Goal: Task Accomplishment & Management: Manage account settings

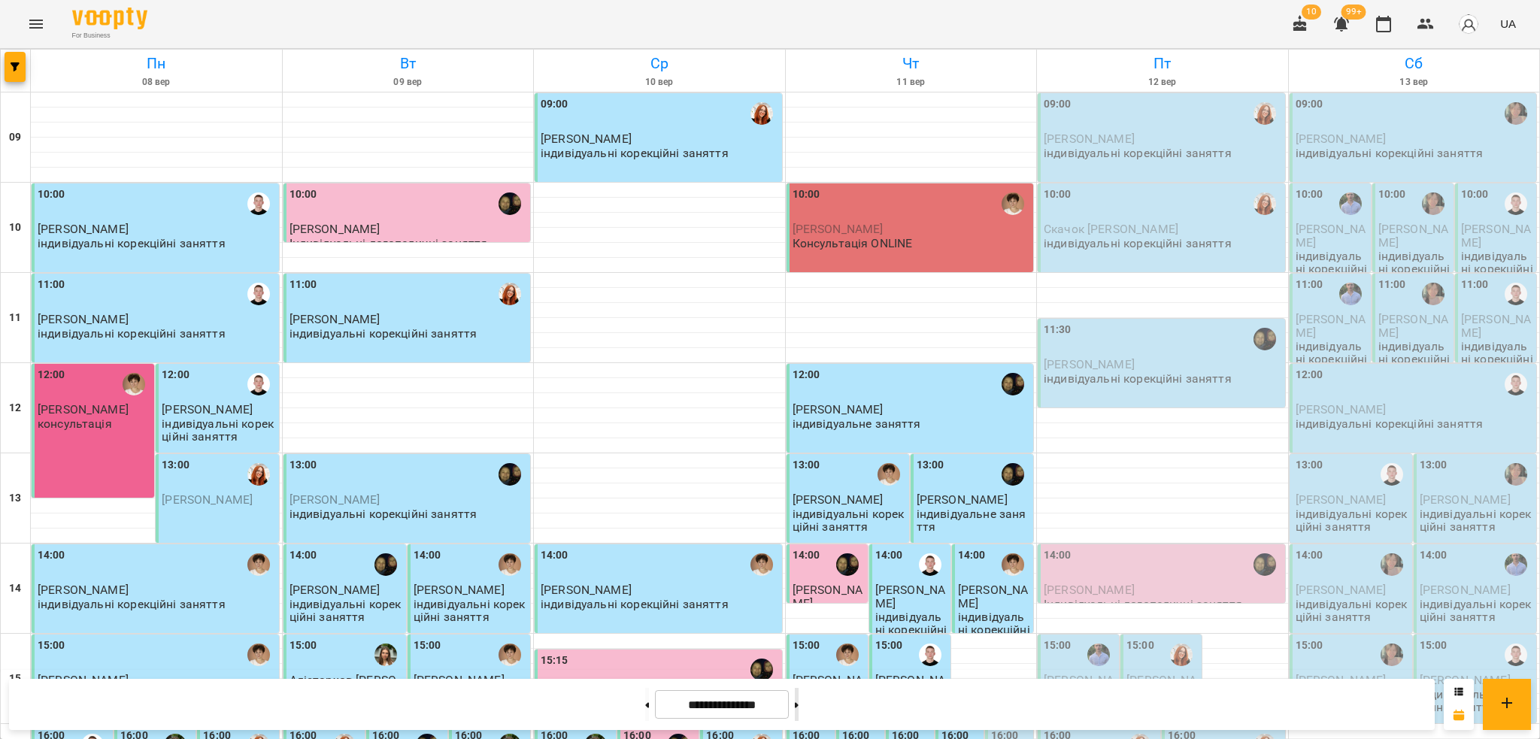
click at [799, 707] on icon at bounding box center [797, 705] width 4 height 6
type input "**********"
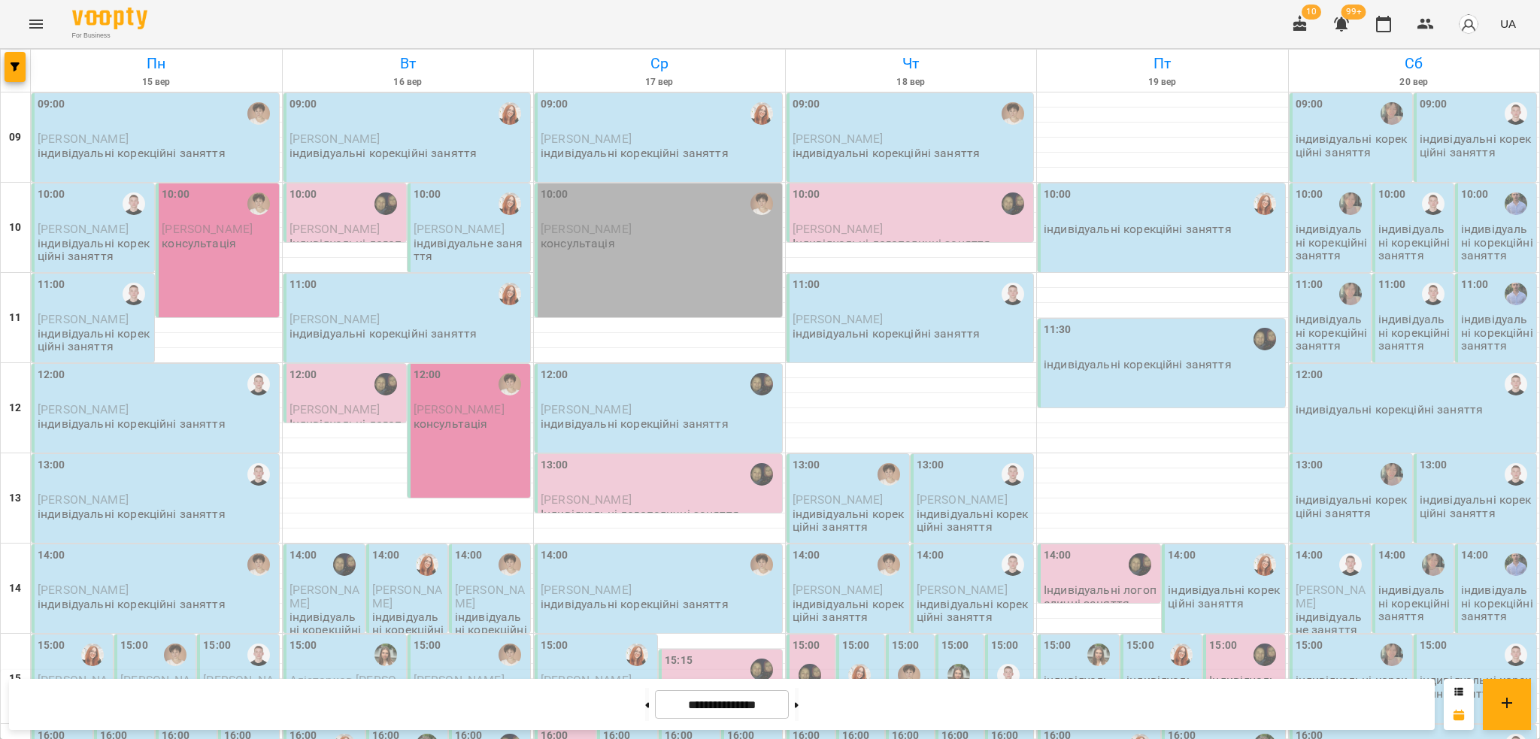
click at [1008, 489] on div at bounding box center [1013, 474] width 35 height 35
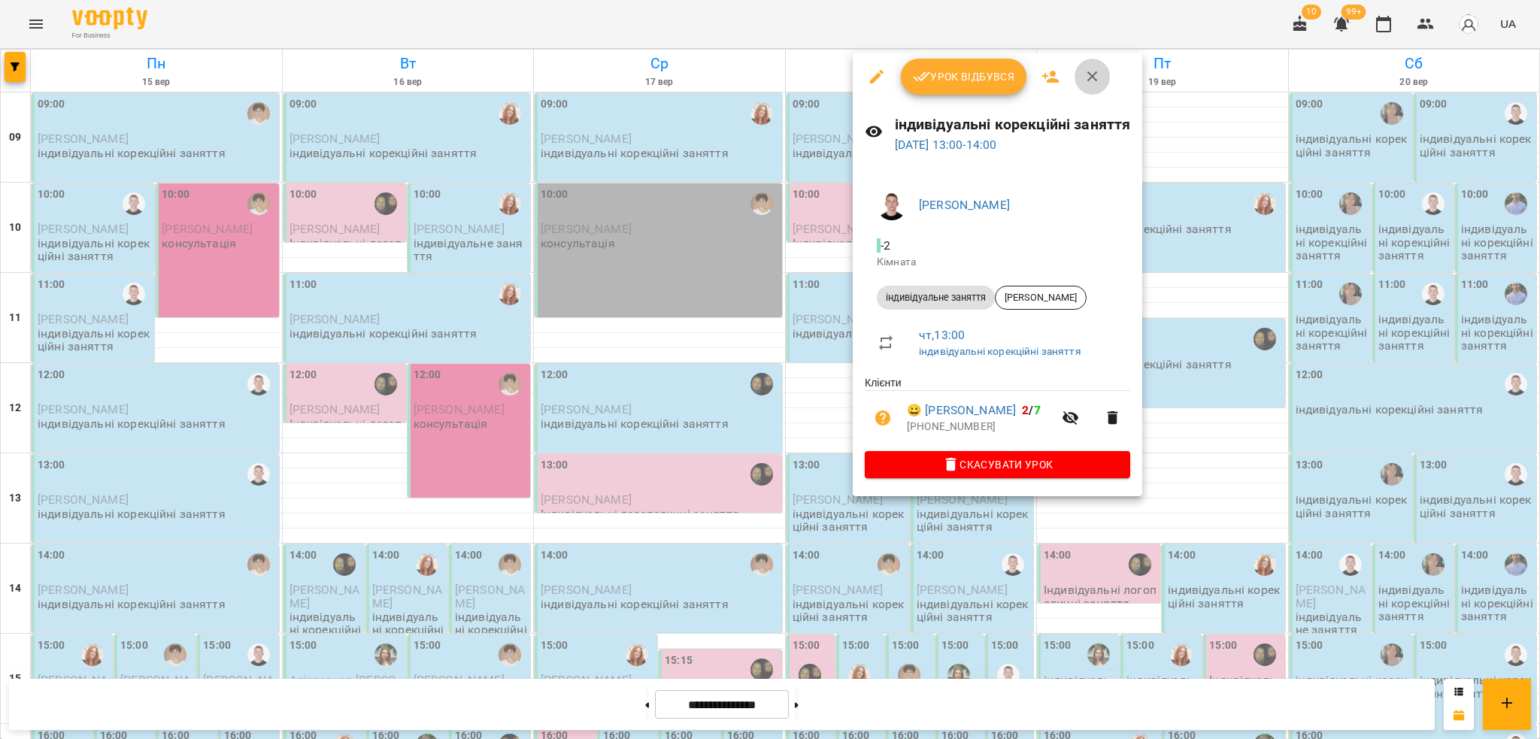
click at [1096, 89] on button "button" at bounding box center [1093, 77] width 36 height 36
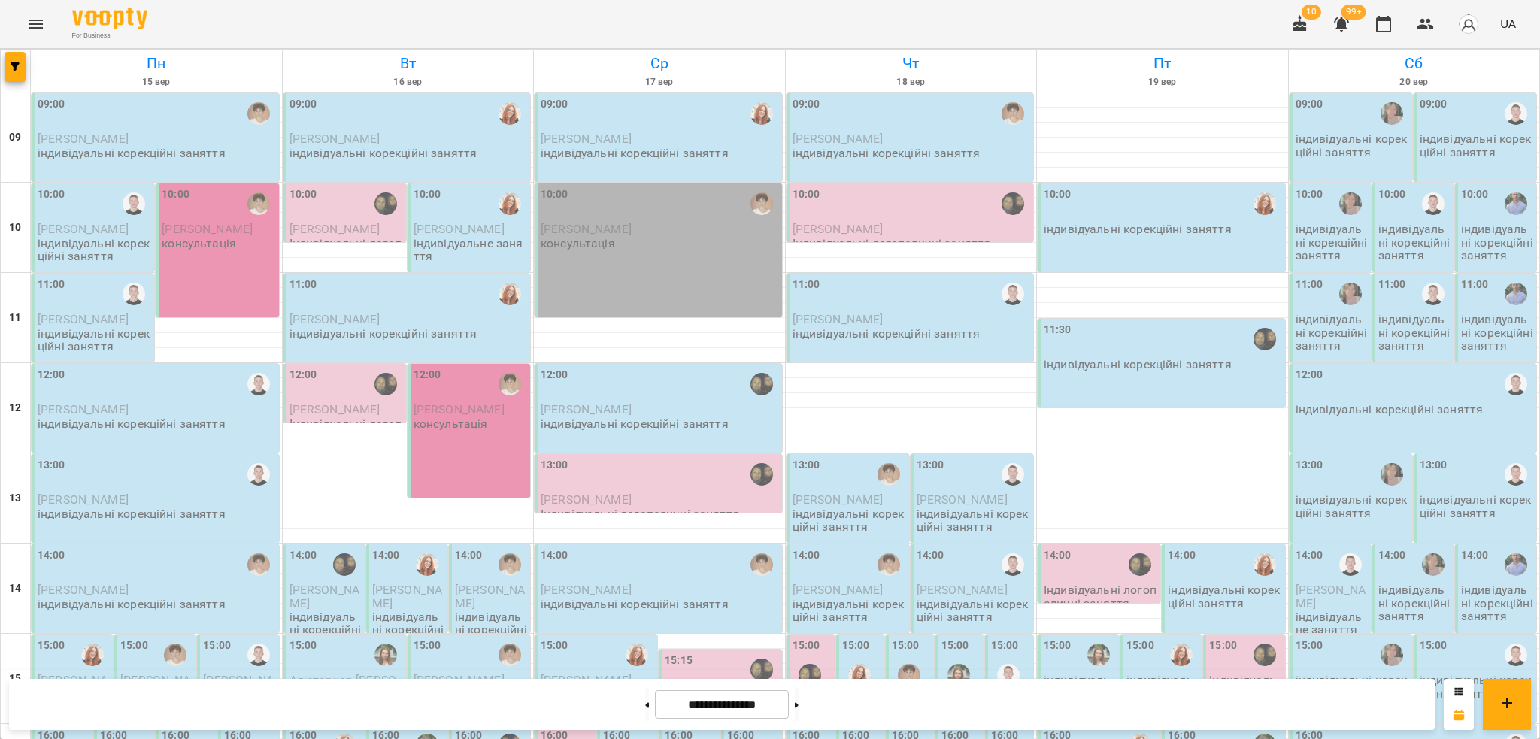
click at [209, 144] on div "09:00 [PERSON_NAME] індивідуальні корекційні заняття" at bounding box center [155, 137] width 247 height 89
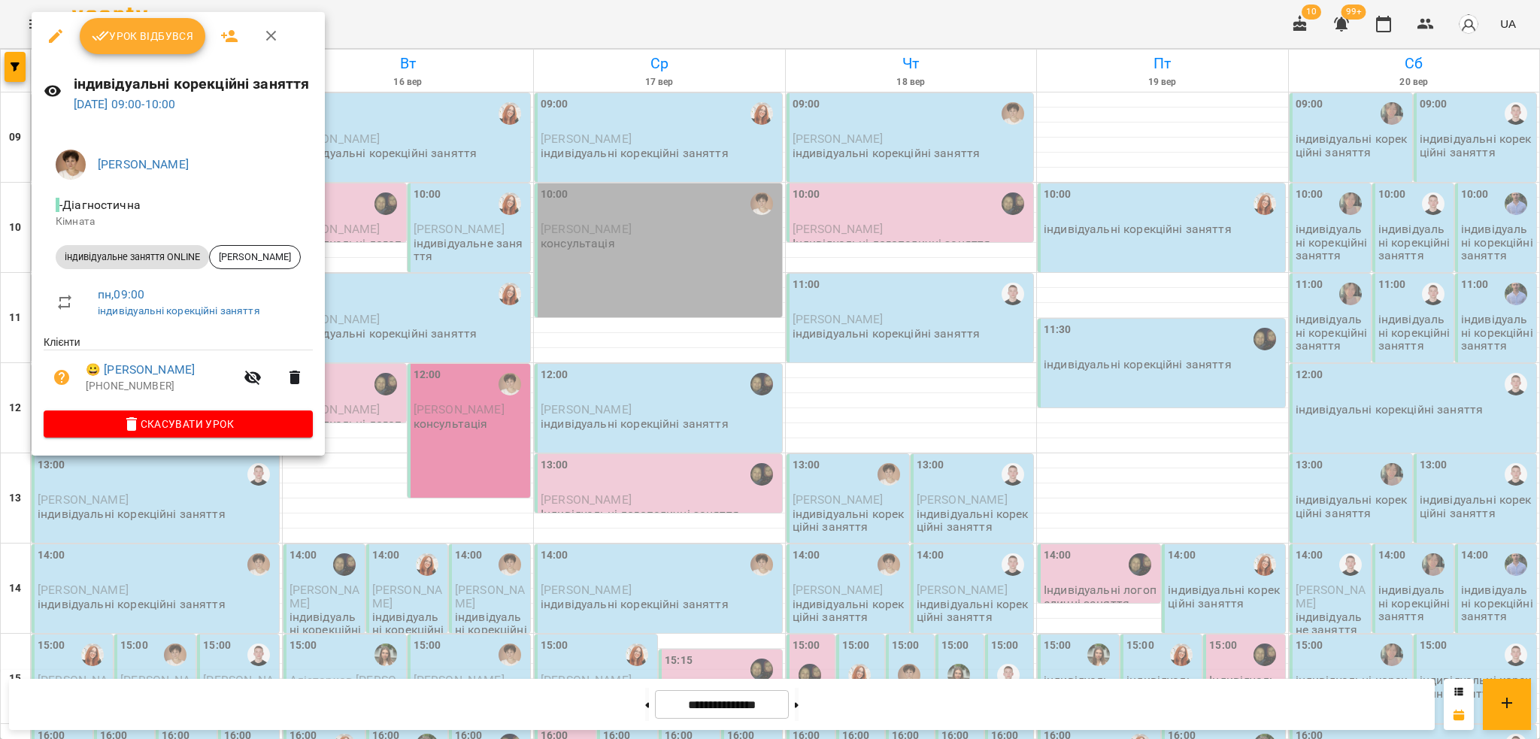
scroll to position [100, 0]
click at [44, 36] on button "button" at bounding box center [56, 36] width 36 height 36
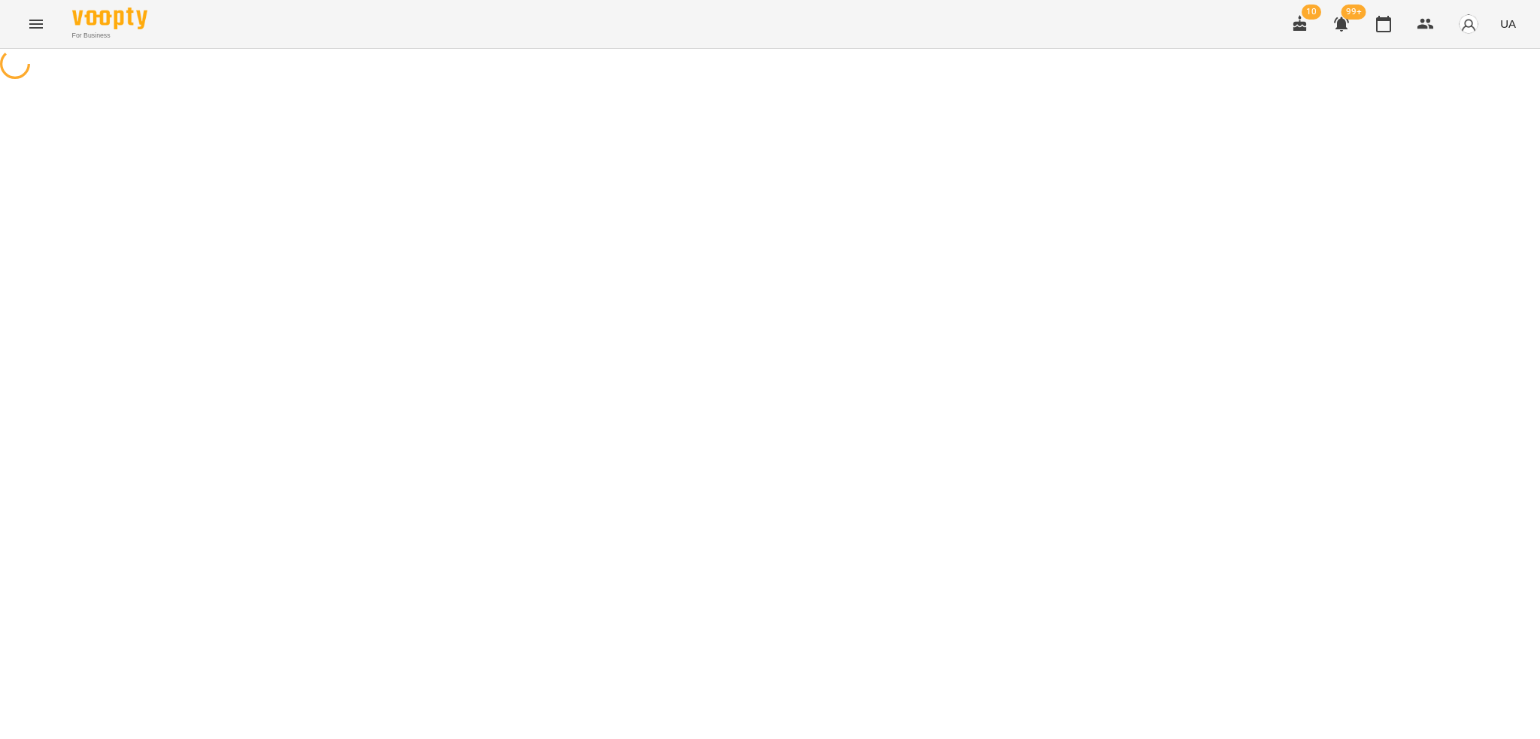
select select "**********"
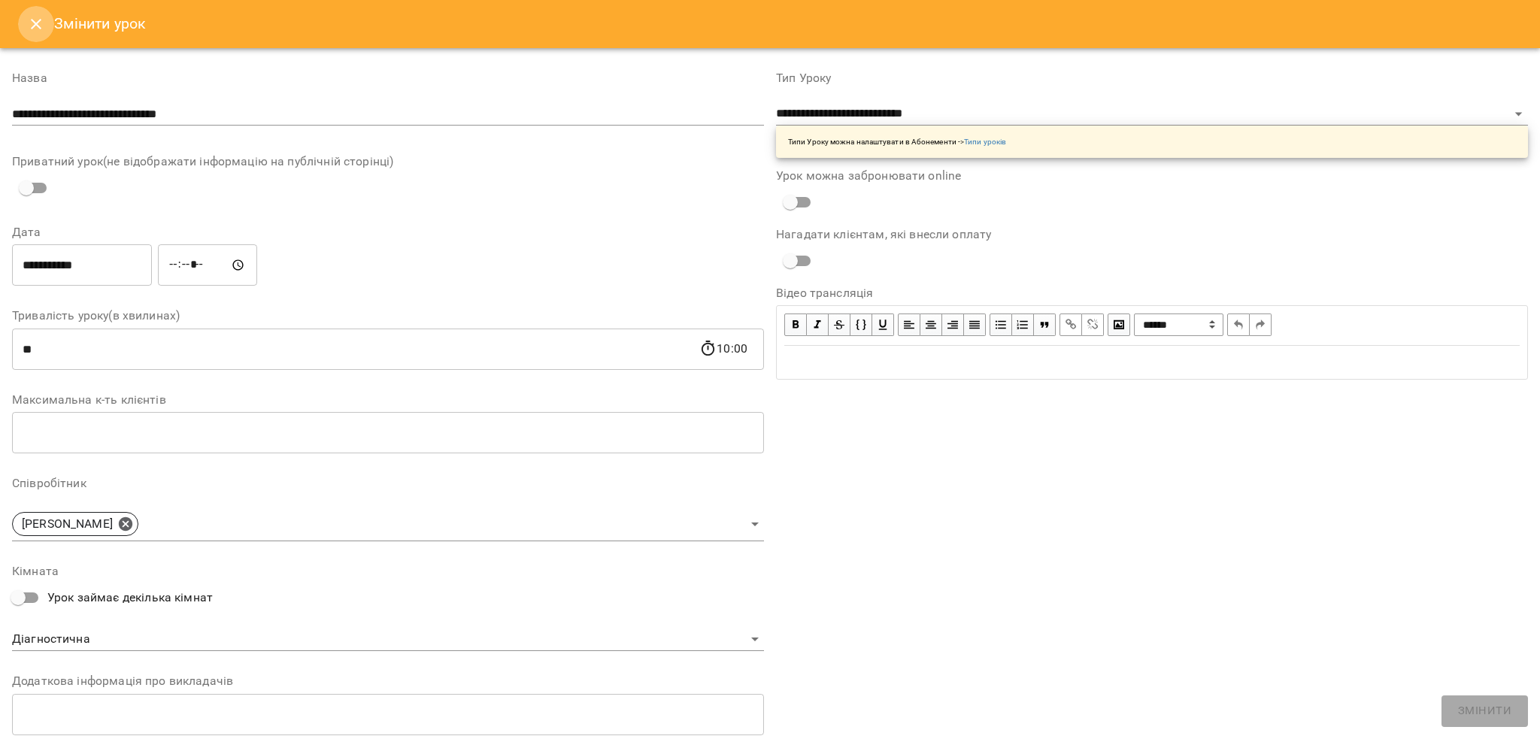
click at [30, 38] on button "Close" at bounding box center [36, 24] width 36 height 36
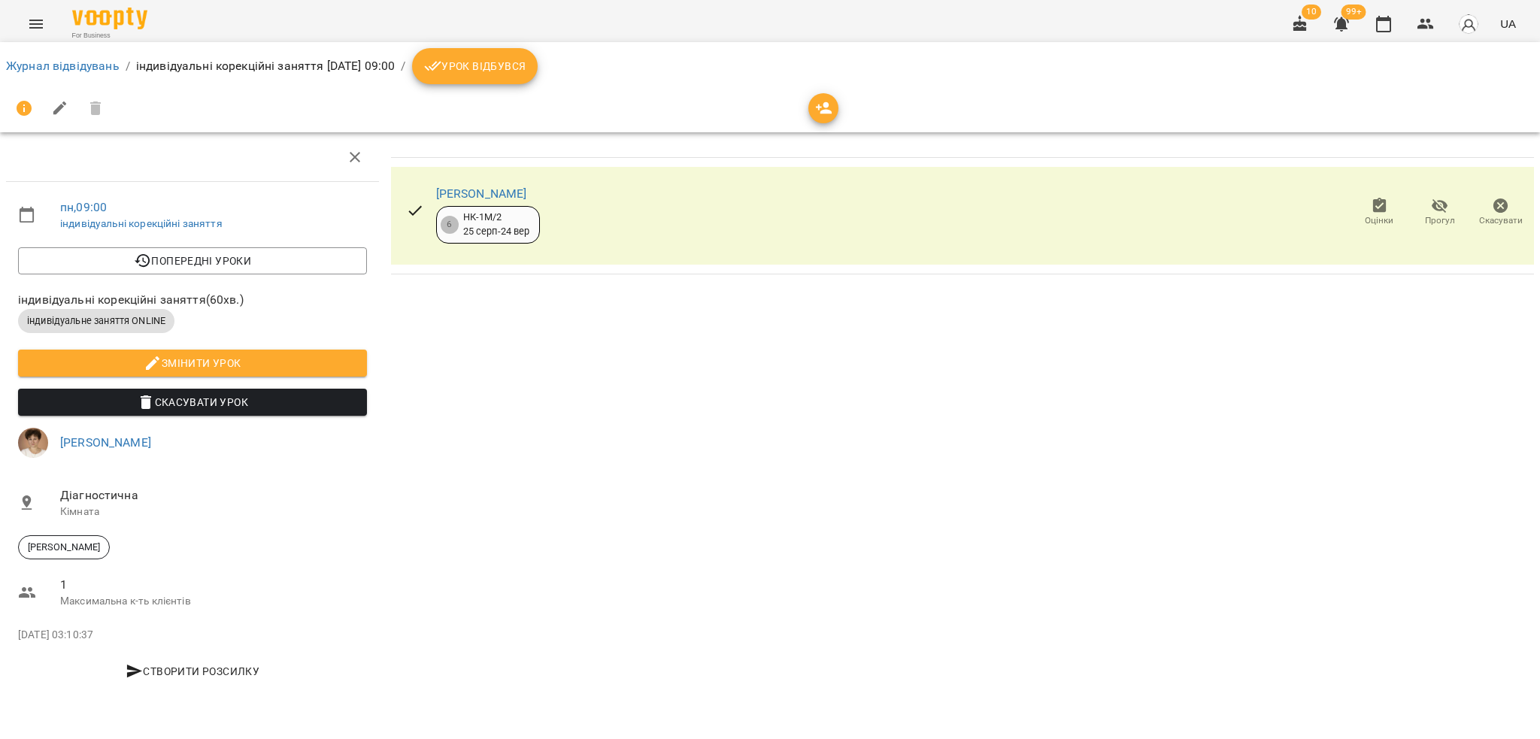
click at [598, 608] on div "[PERSON_NAME] 6 НК-1М/2 [DATE] - [DATE] Оцінки Прогул Скасувати" at bounding box center [962, 415] width 1155 height 576
click at [1384, 30] on icon "button" at bounding box center [1384, 24] width 18 height 18
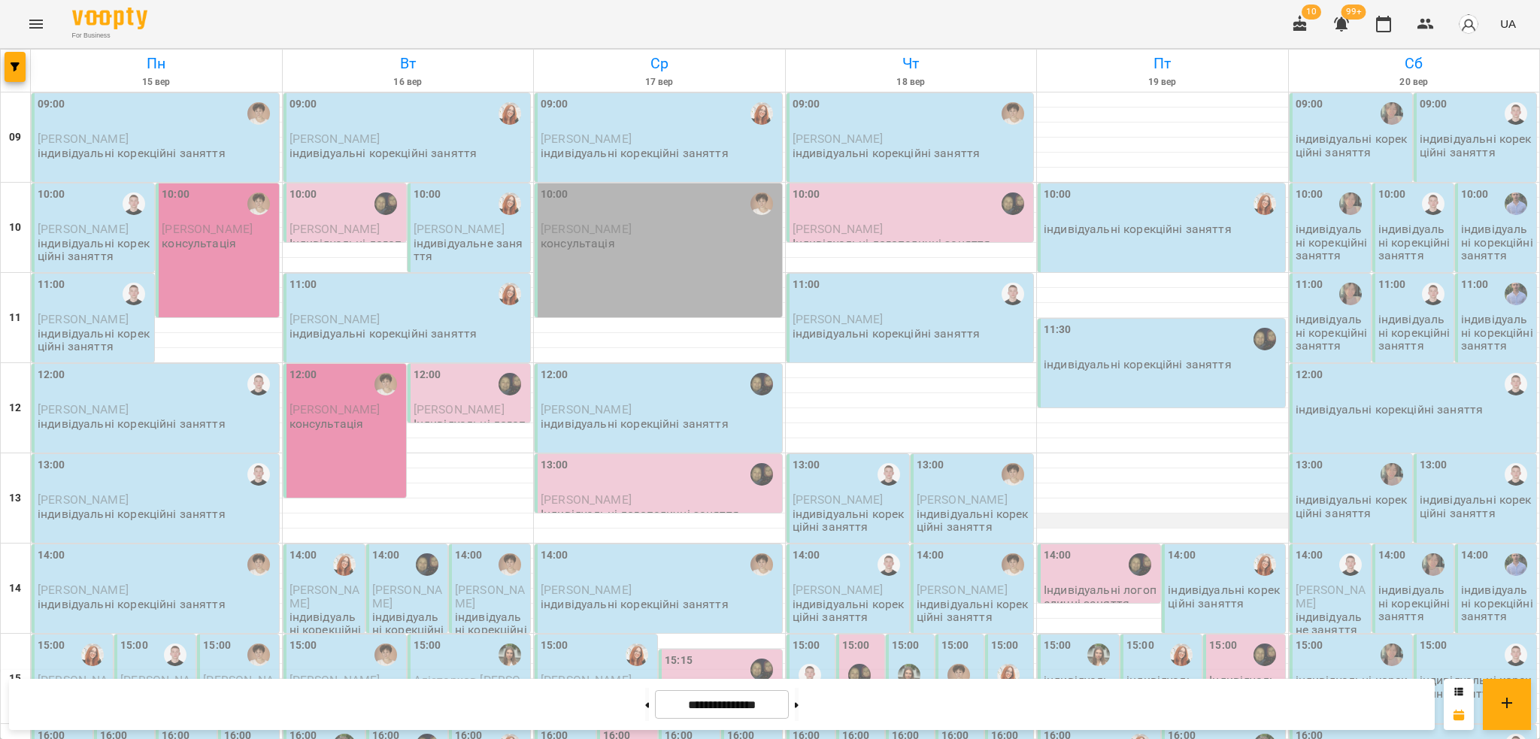
scroll to position [414, 0]
click at [805, 720] on div at bounding box center [797, 704] width 16 height 33
click at [799, 707] on icon at bounding box center [797, 705] width 4 height 6
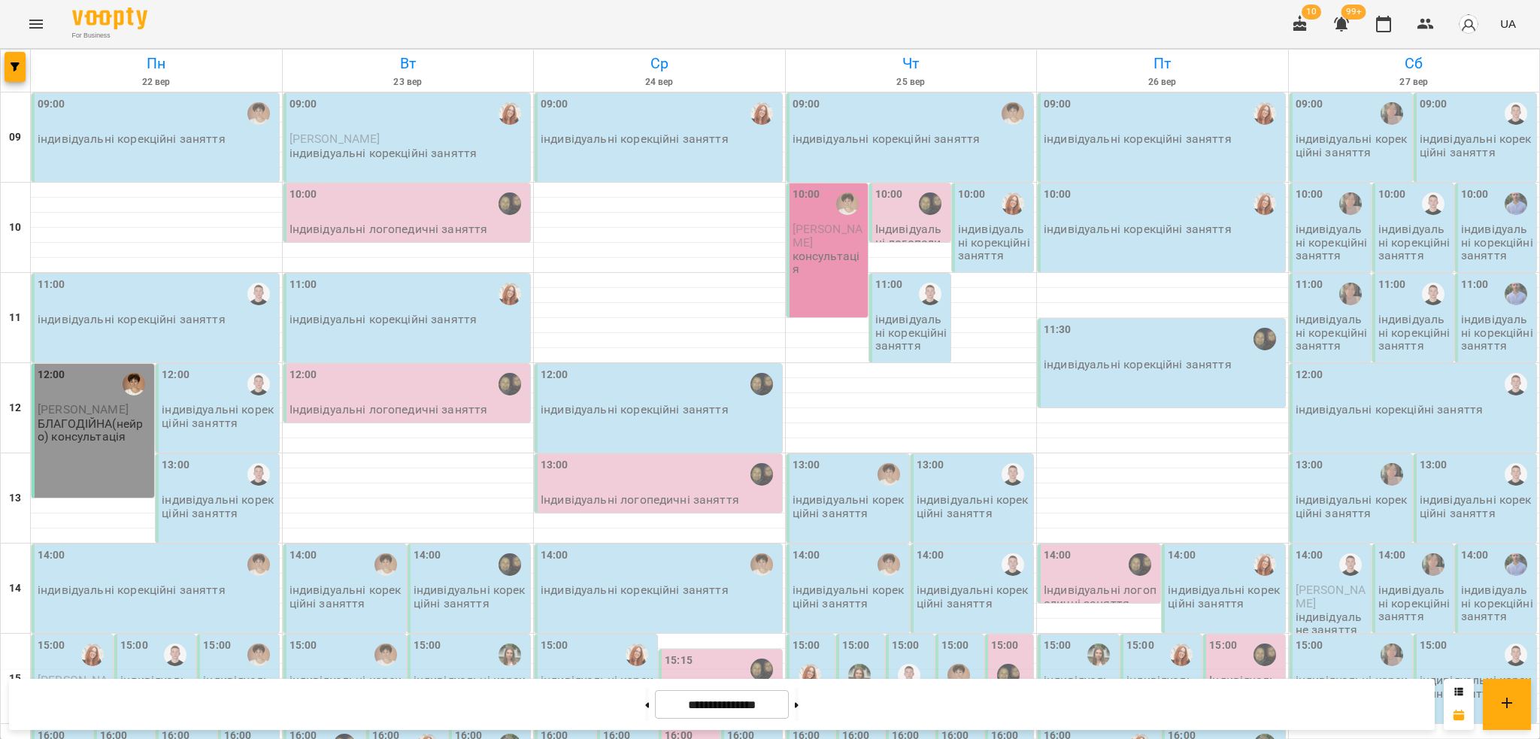
scroll to position [0, 0]
click at [645, 703] on button at bounding box center [647, 704] width 4 height 33
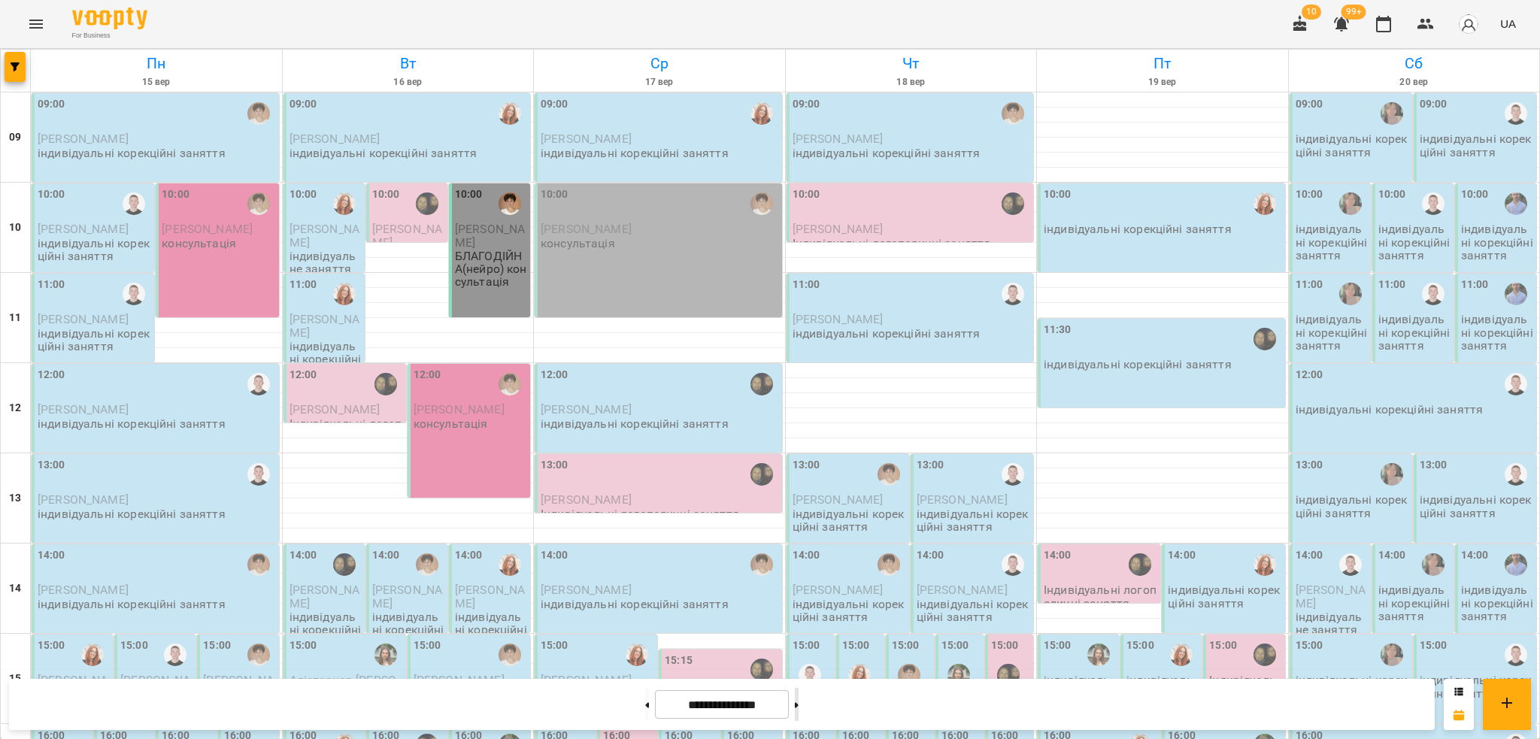
click at [799, 702] on button at bounding box center [797, 704] width 4 height 33
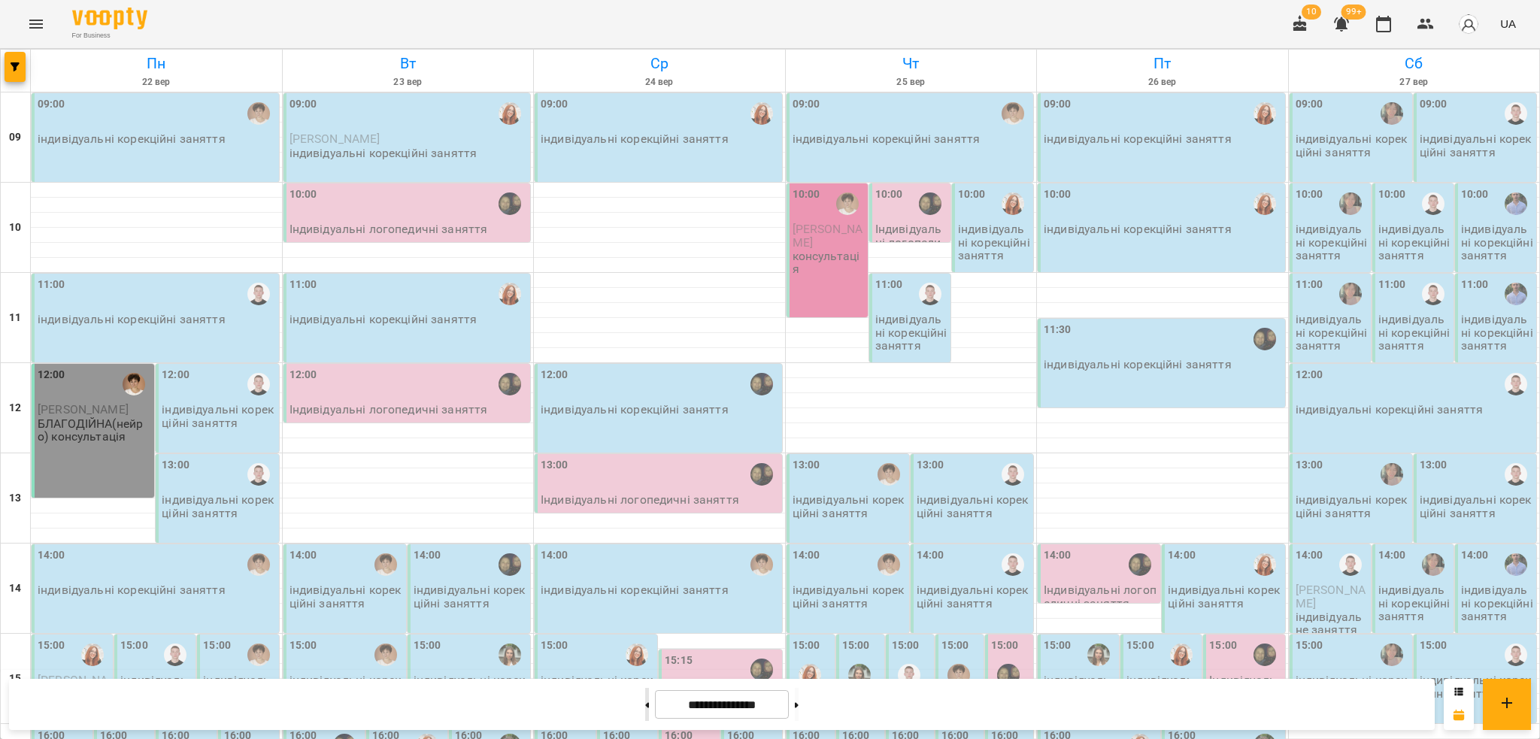
click at [645, 708] on button at bounding box center [647, 704] width 4 height 33
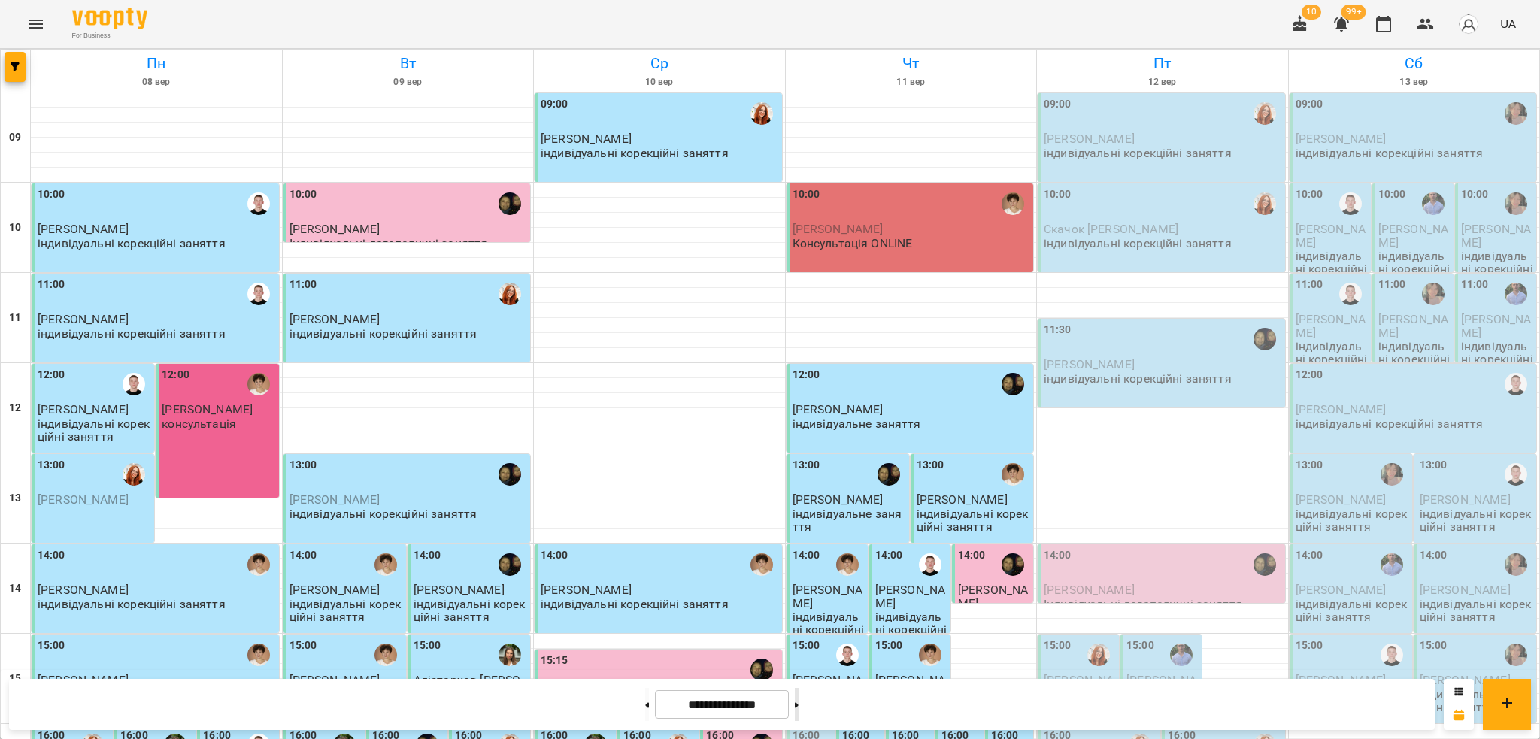
click at [799, 708] on button at bounding box center [797, 704] width 4 height 33
type input "**********"
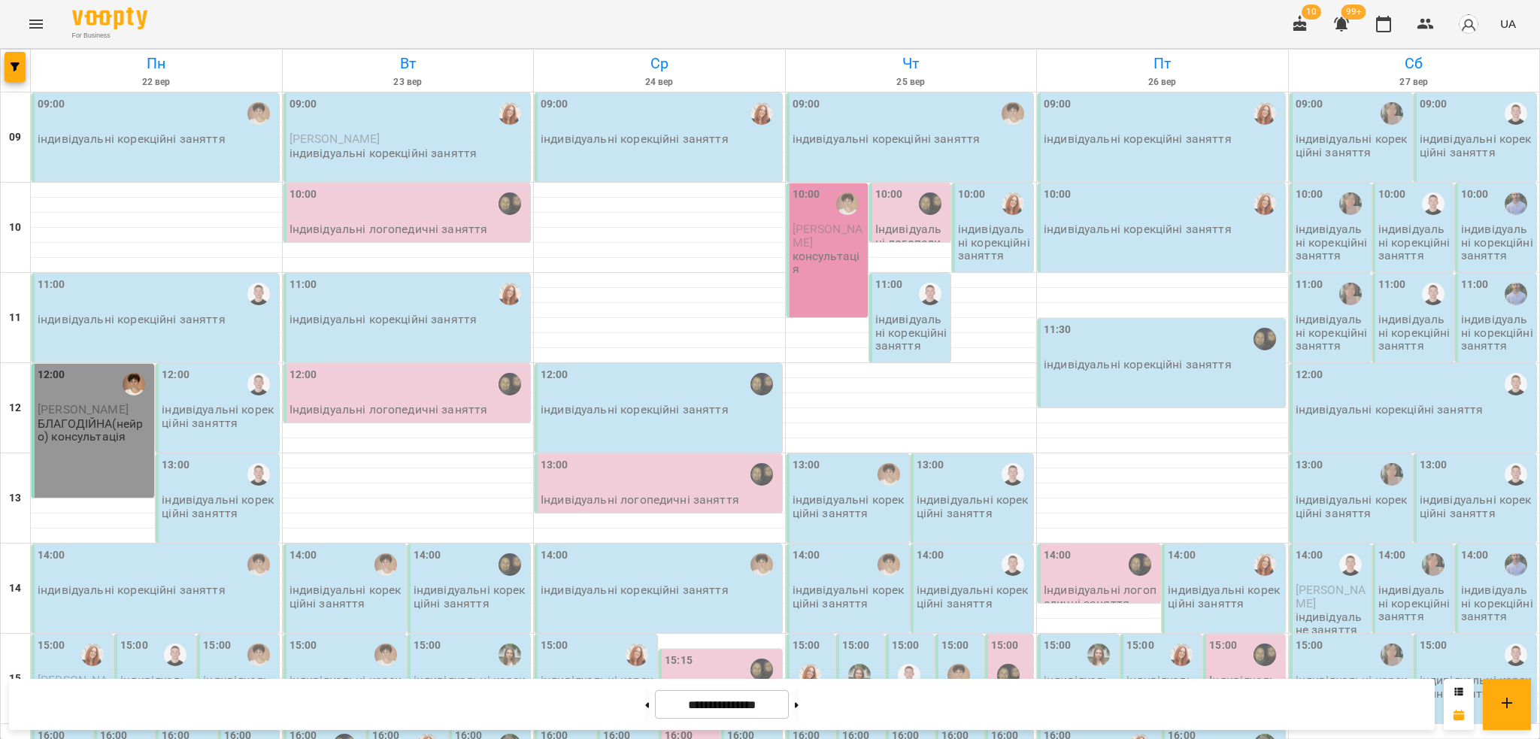
click at [512, 394] on div at bounding box center [510, 384] width 35 height 35
